Goal: Task Accomplishment & Management: Manage account settings

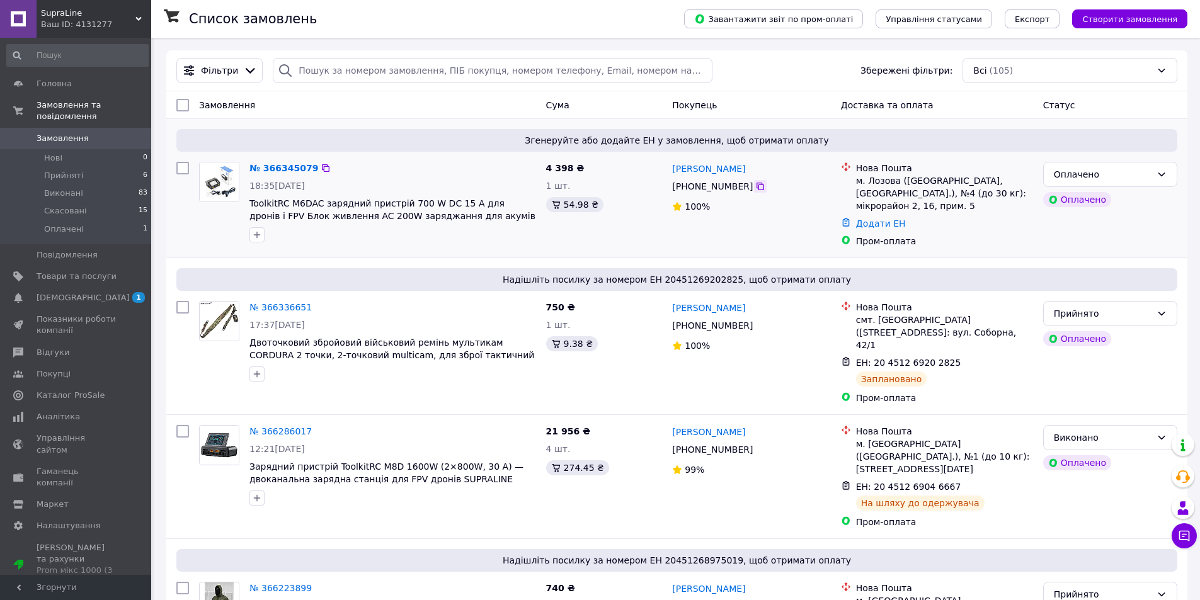
click at [761, 182] on icon at bounding box center [760, 186] width 10 height 10
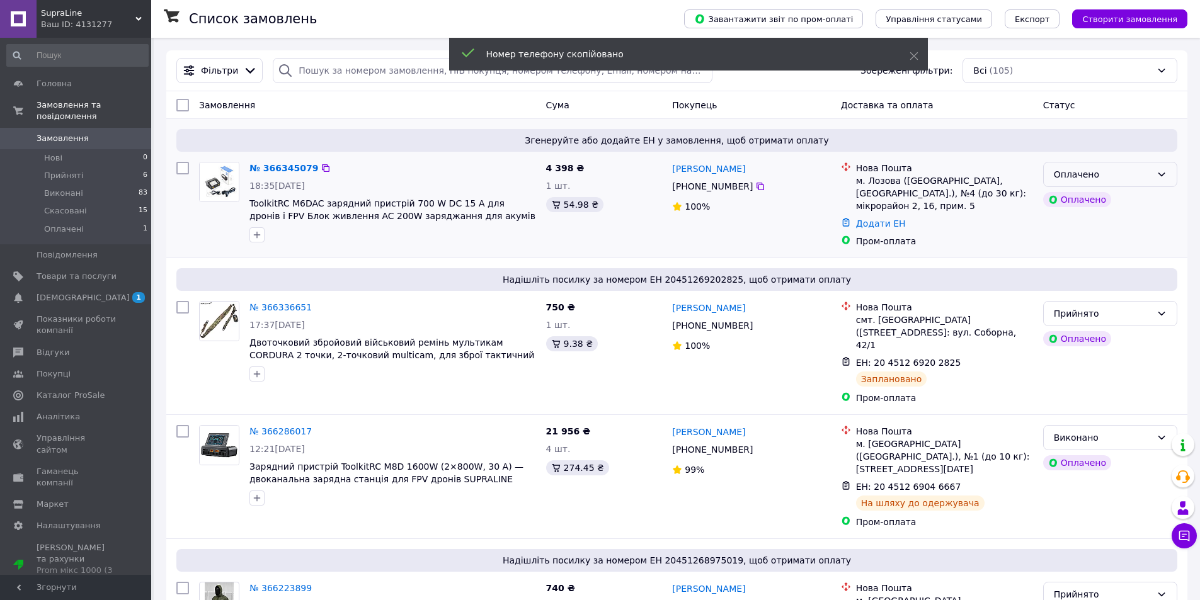
click at [1071, 183] on div "Оплачено" at bounding box center [1110, 174] width 134 height 25
click at [1078, 197] on li "Прийнято" at bounding box center [1109, 202] width 133 height 23
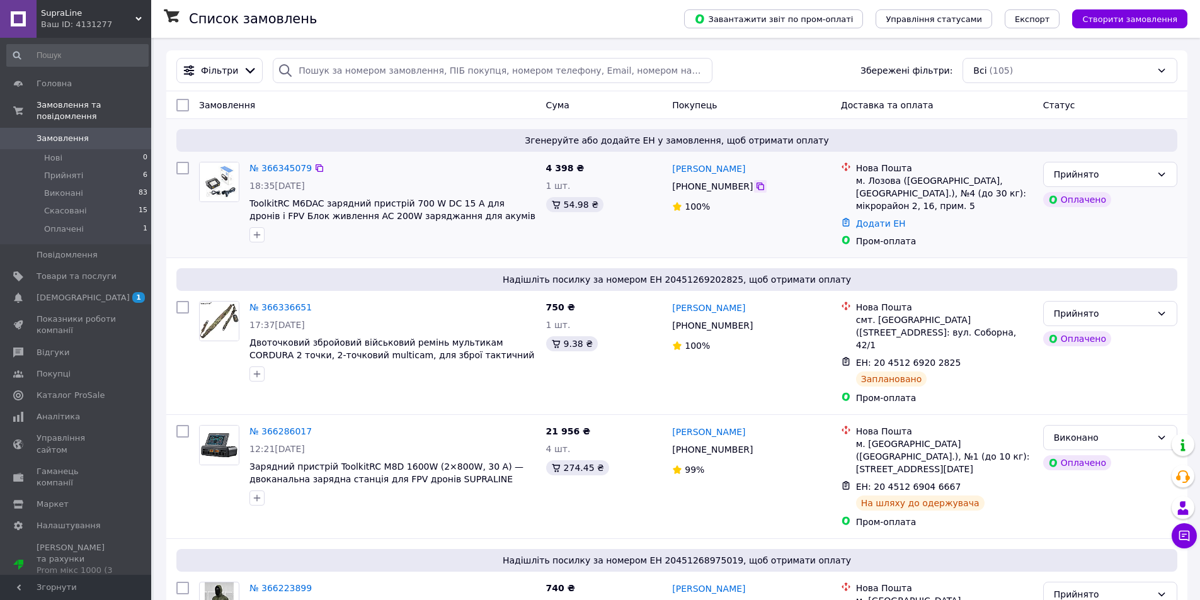
click at [755, 190] on icon at bounding box center [760, 186] width 10 height 10
click at [1028, 235] on div "Пром-оплата" at bounding box center [944, 241] width 177 height 13
click at [258, 164] on link "№ 366345079" at bounding box center [280, 168] width 62 height 10
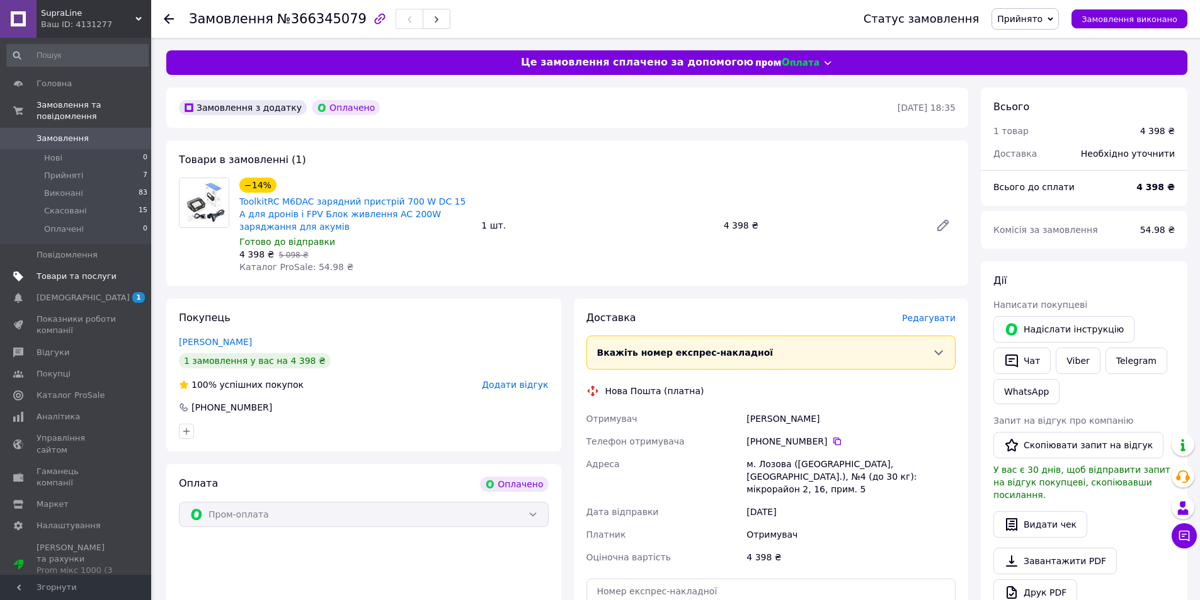
click at [73, 271] on span "Товари та послуги" at bounding box center [77, 276] width 80 height 11
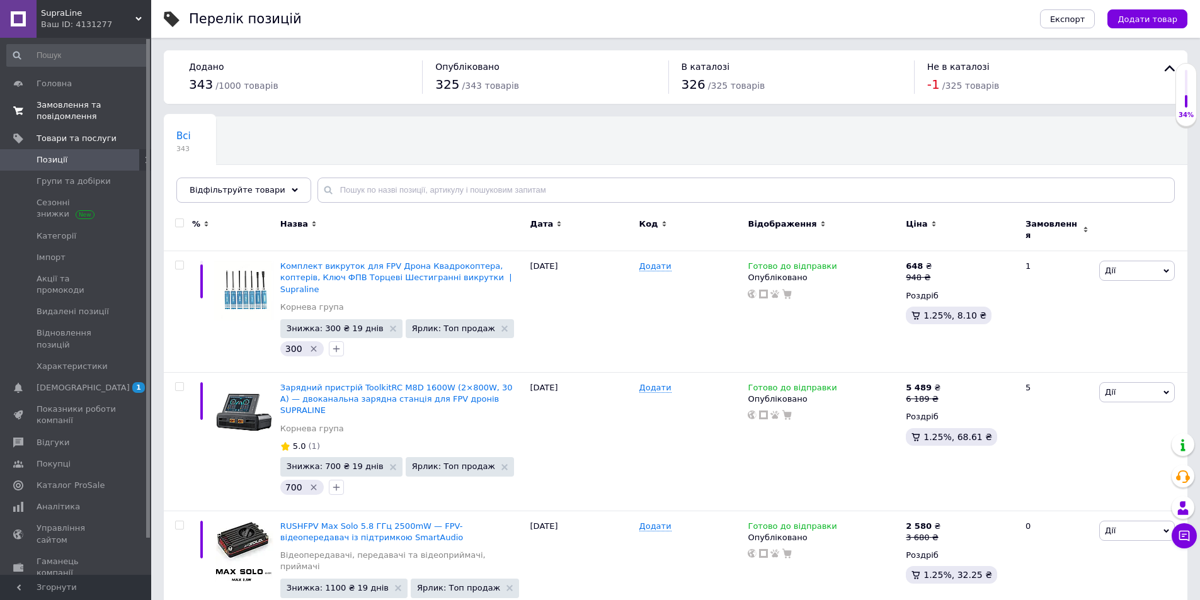
click at [99, 96] on link "Замовлення та повідомлення 0 0" at bounding box center [77, 110] width 155 height 33
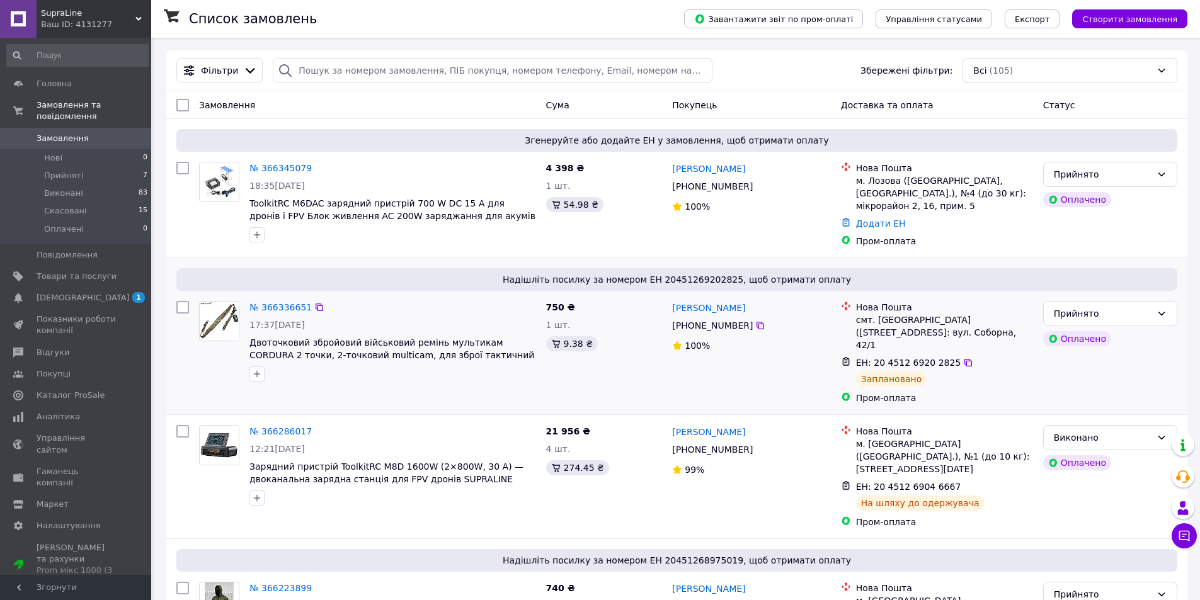
click at [1100, 273] on span "Надішліть посилку за номером ЕН 20451269202825, щоб отримати оплату" at bounding box center [676, 279] width 991 height 13
click at [102, 266] on link "Товари та послуги" at bounding box center [77, 276] width 155 height 21
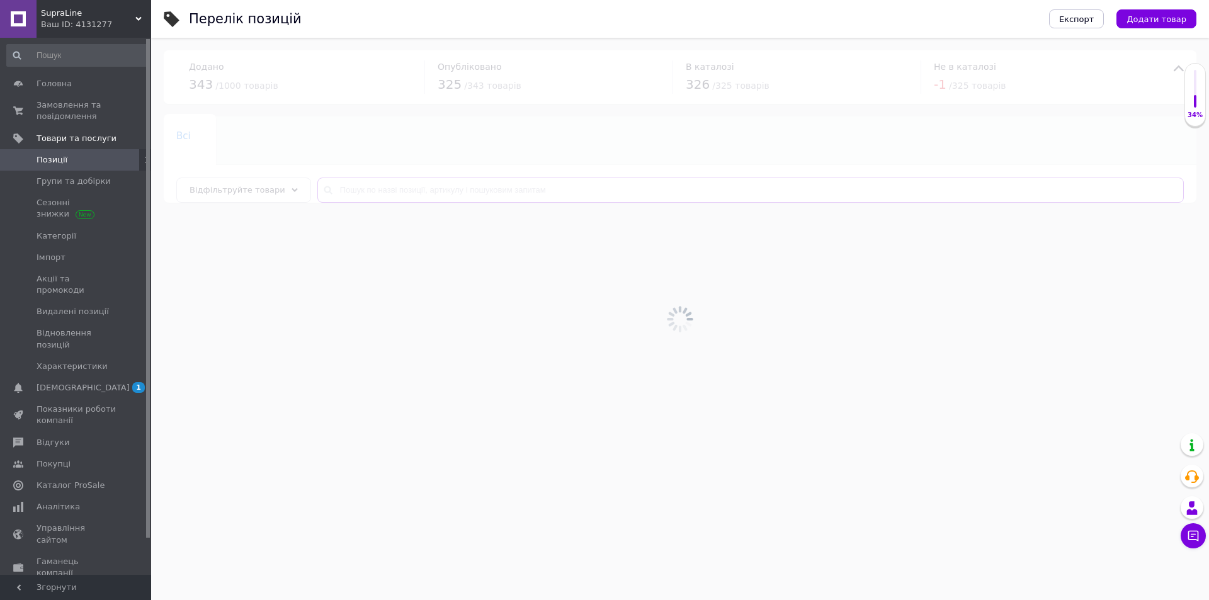
click at [449, 191] on input "text" at bounding box center [750, 190] width 867 height 25
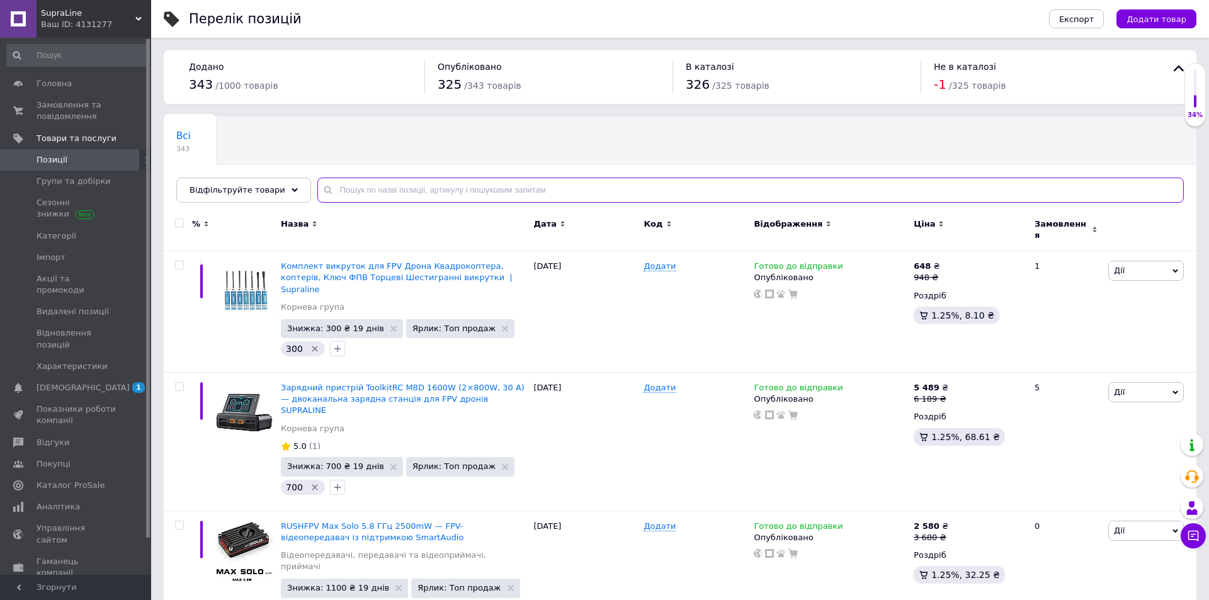
click at [449, 191] on input "text" at bounding box center [750, 190] width 867 height 25
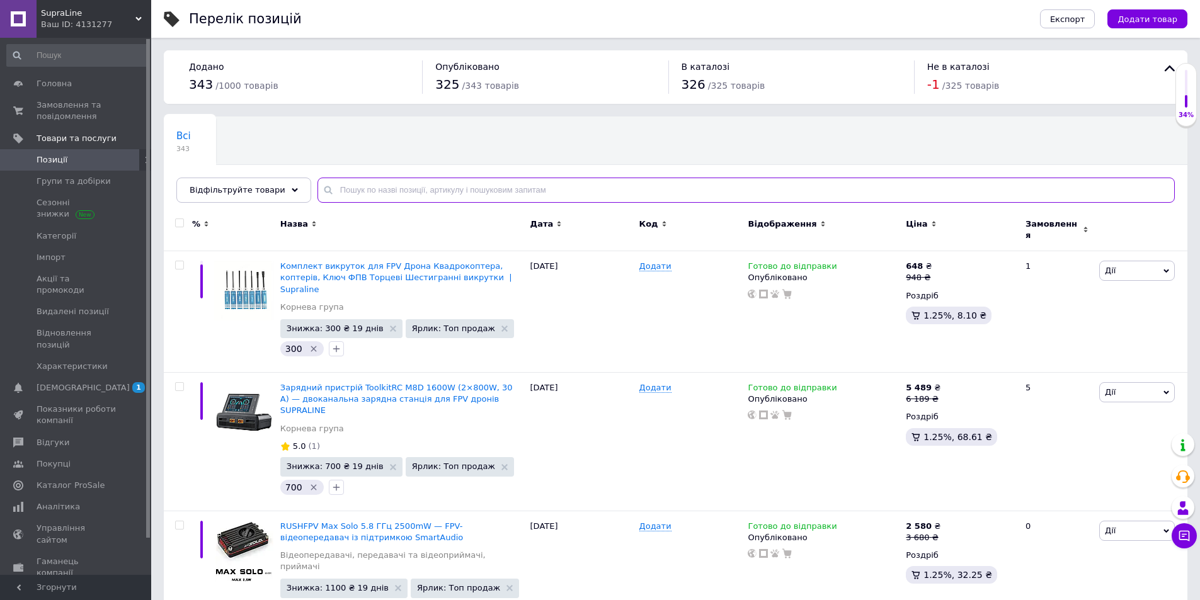
click at [449, 191] on input "text" at bounding box center [745, 190] width 857 height 25
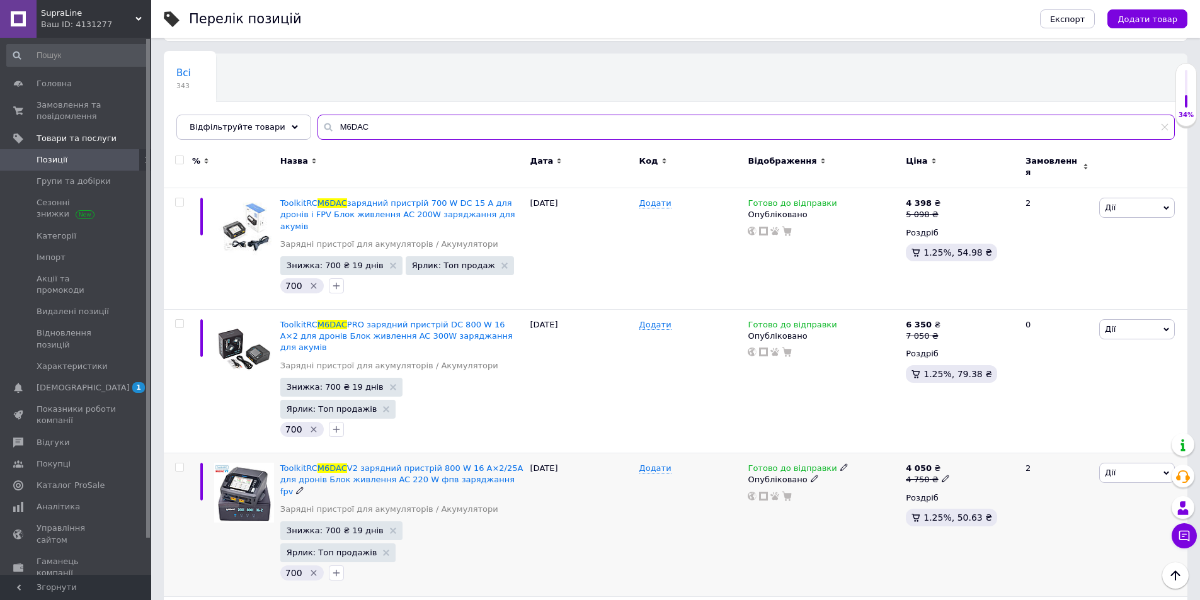
scroll to position [126, 0]
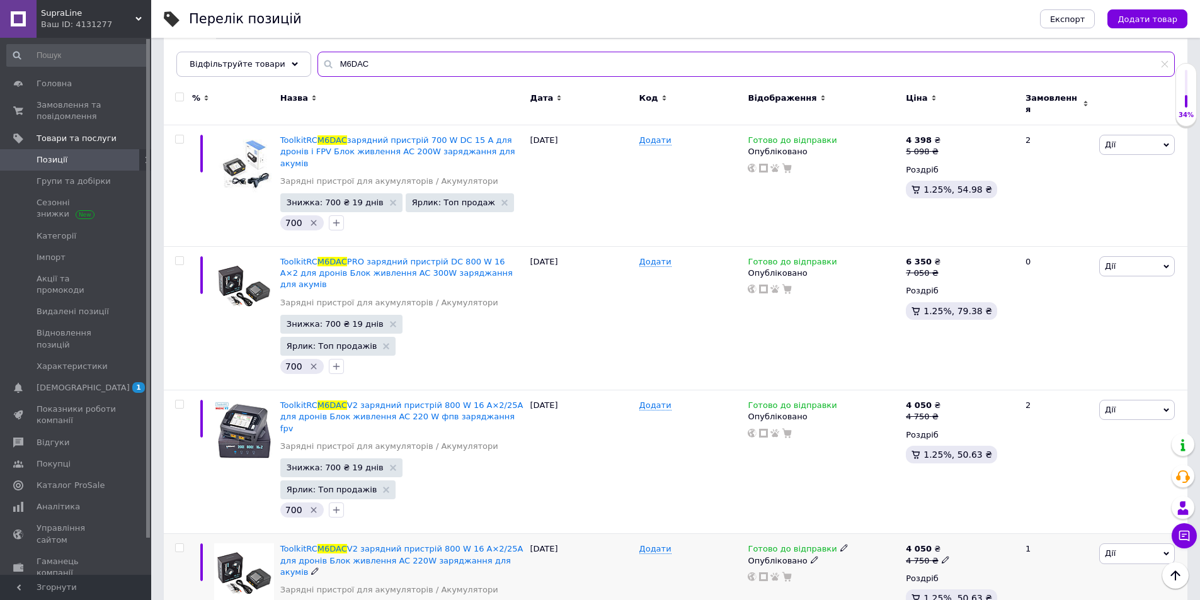
type input "M6DAC"
click at [948, 543] on div "4 050 ₴ 4 750 ₴" at bounding box center [960, 554] width 109 height 23
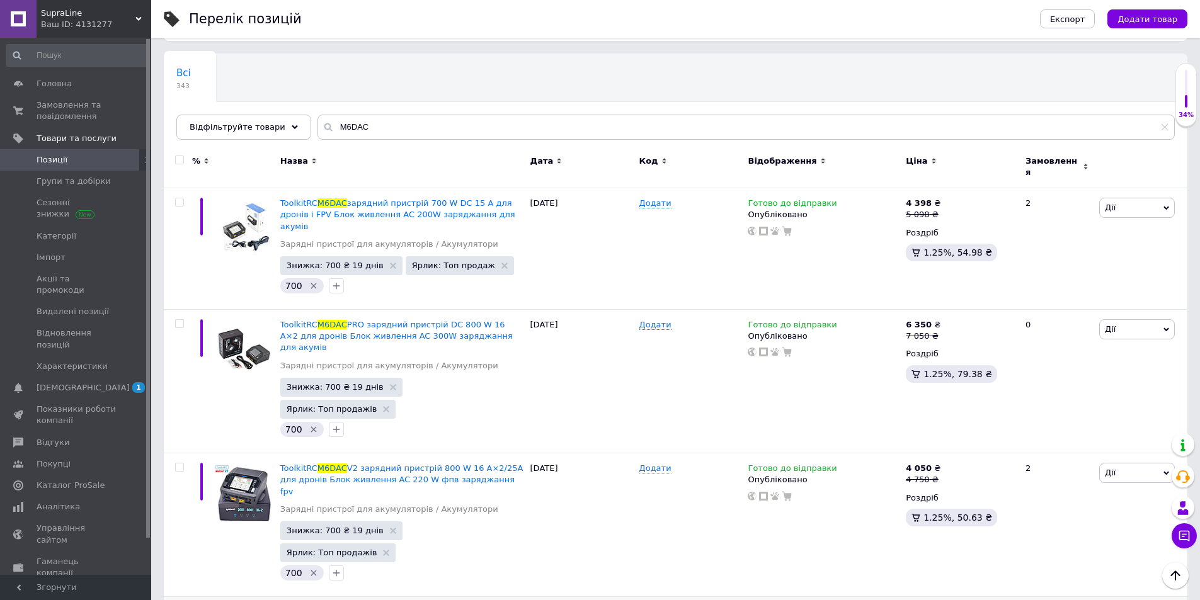
click at [979, 591] on input "4750" at bounding box center [1003, 603] width 96 height 25
type input "5098"
click at [86, 109] on span "Замовлення та повідомлення" at bounding box center [77, 110] width 80 height 23
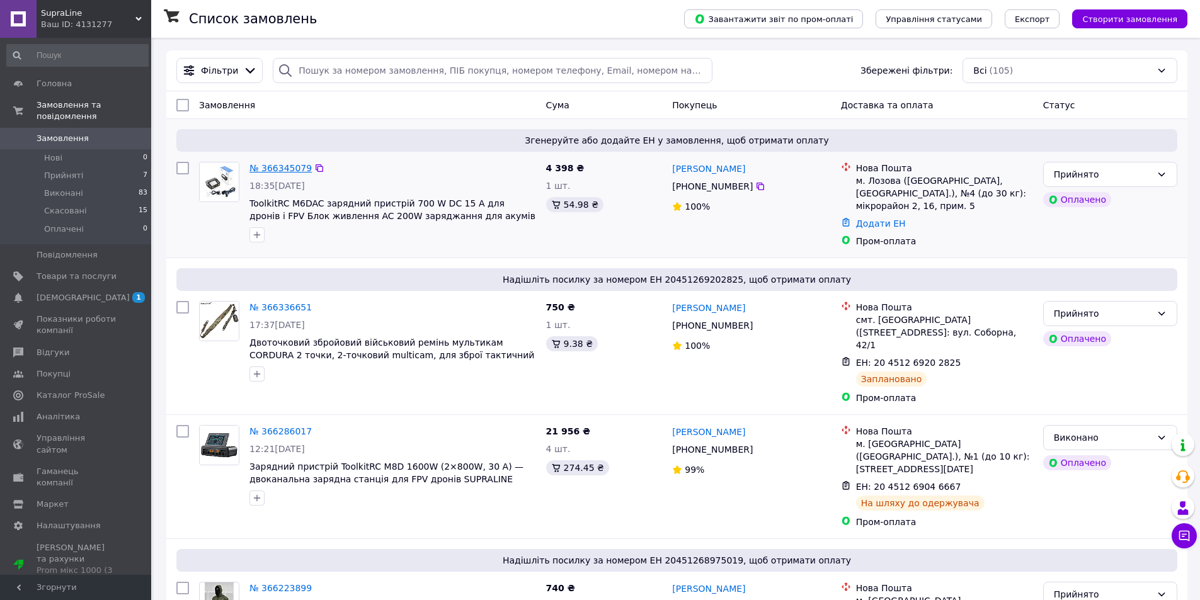
click at [264, 168] on link "№ 366345079" at bounding box center [280, 168] width 62 height 10
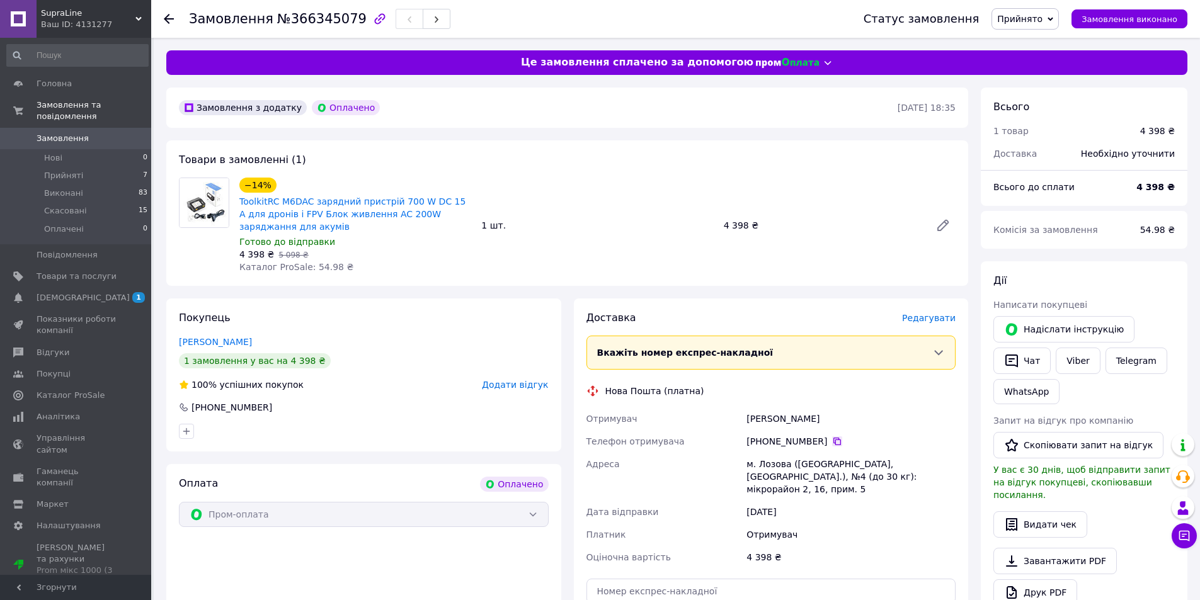
click at [833, 441] on icon at bounding box center [837, 441] width 10 height 10
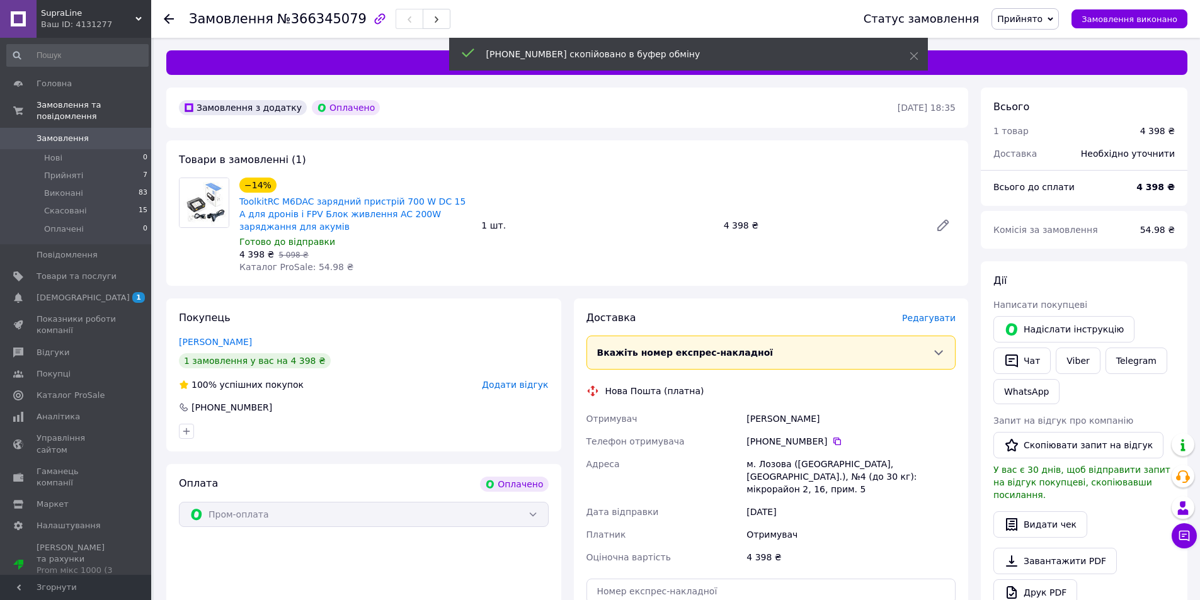
click at [789, 414] on div "[PERSON_NAME]" at bounding box center [851, 418] width 214 height 23
copy div "[PERSON_NAME]"
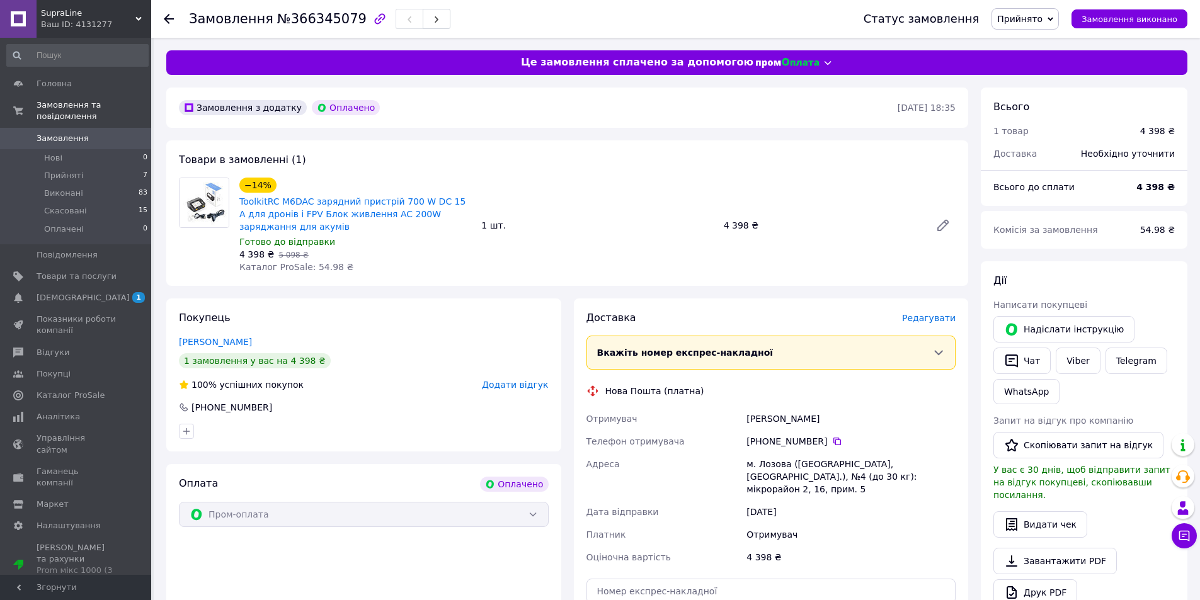
click at [755, 458] on div "м. Лозова ([GEOGRAPHIC_DATA], [GEOGRAPHIC_DATA].), №4 (до 30 кг): мікрорайон 2,…" at bounding box center [851, 477] width 214 height 48
click at [765, 463] on div "м. Лозова ([GEOGRAPHIC_DATA], [GEOGRAPHIC_DATA].), №4 (до 30 кг): мікрорайон 2,…" at bounding box center [851, 477] width 214 height 48
copy div "Лозова"
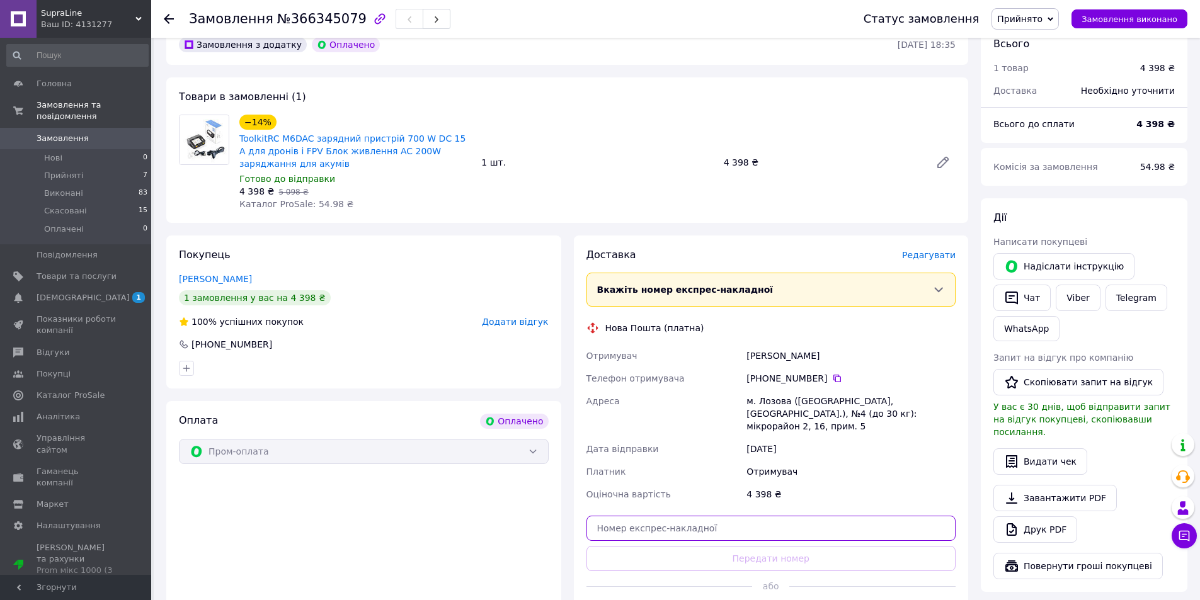
click at [644, 516] on input "text" at bounding box center [771, 528] width 370 height 25
click at [644, 531] on div "Доставка [PERSON_NAME] Вкажіть номер експрес-накладної Обов'язково введіть номе…" at bounding box center [771, 437] width 370 height 379
click at [645, 516] on input "text" at bounding box center [771, 528] width 370 height 25
paste input "20451269261529"
type input "20451269261529"
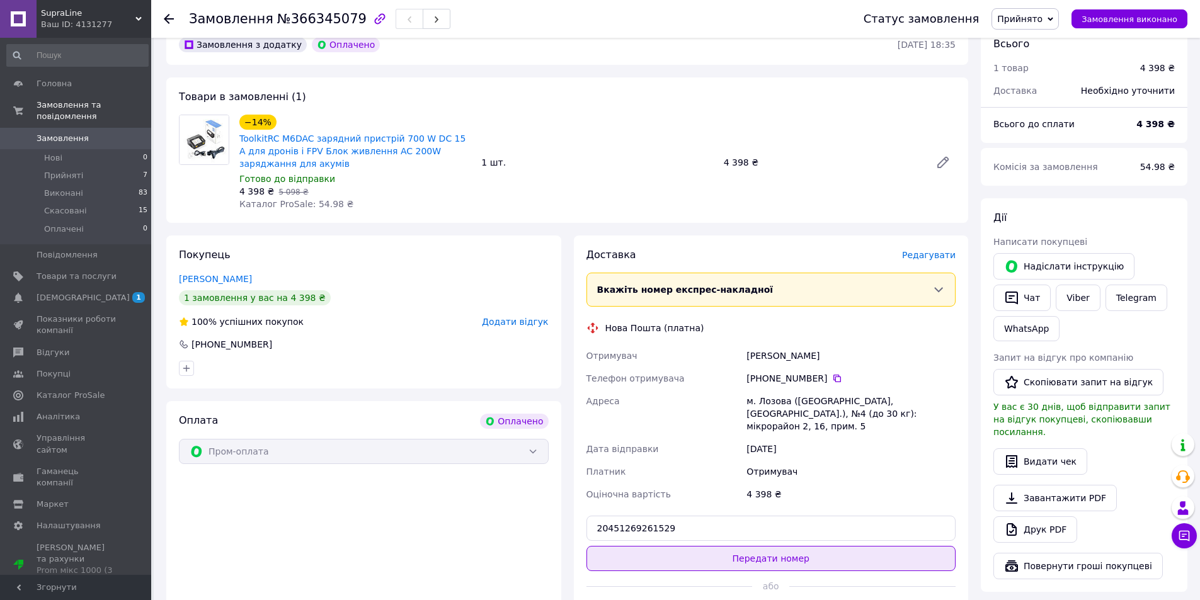
click at [635, 547] on button "Передати номер" at bounding box center [771, 558] width 370 height 25
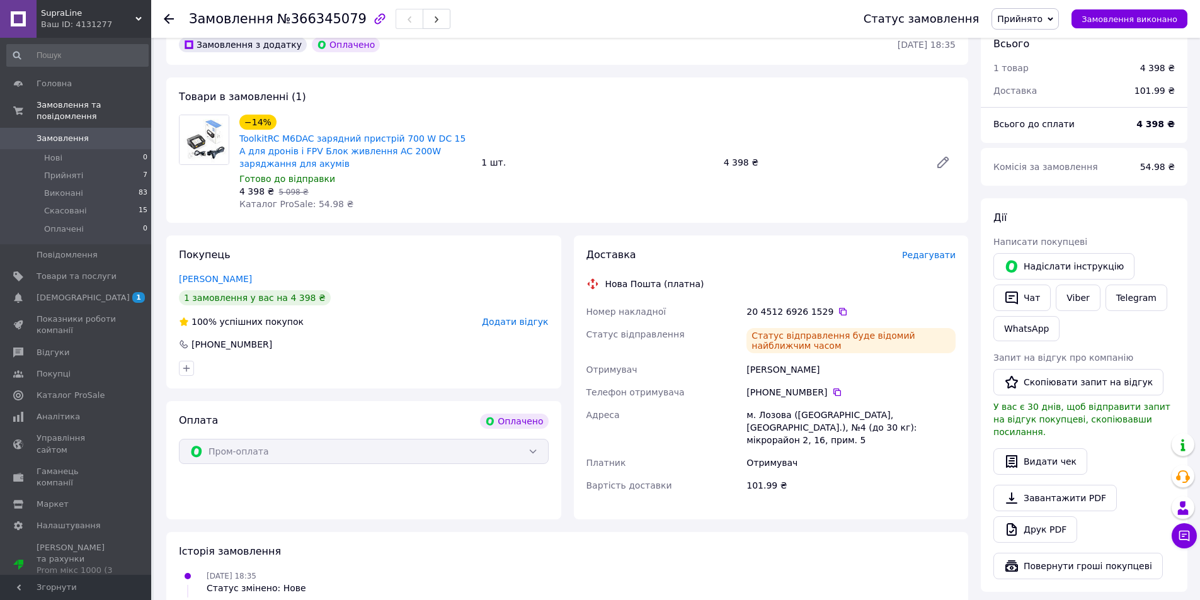
scroll to position [0, 0]
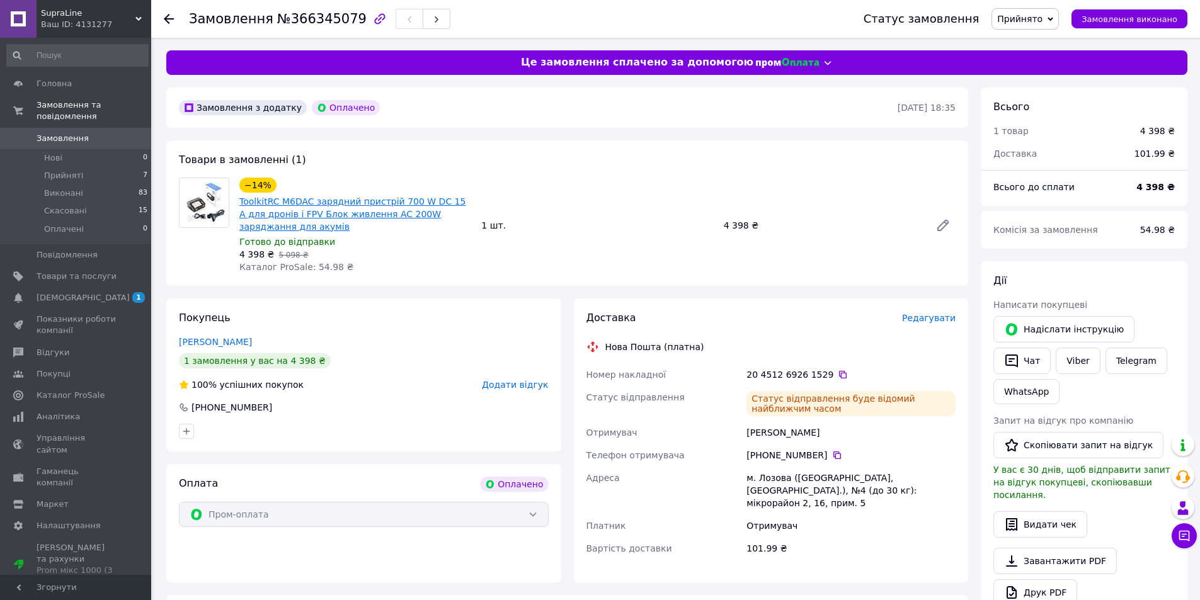
click at [310, 216] on link "ToolkitRC M6DAC зарядний пристрій 700 W DC 15 A для дронів і FPV Блок живлення …" at bounding box center [352, 213] width 226 height 35
click at [113, 128] on link "Замовлення 0" at bounding box center [77, 138] width 155 height 21
